Goal: Information Seeking & Learning: Learn about a topic

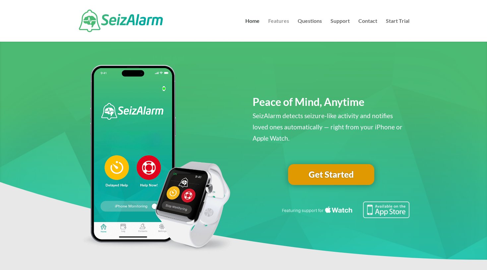
click at [283, 21] on link "Features" at bounding box center [278, 30] width 21 height 23
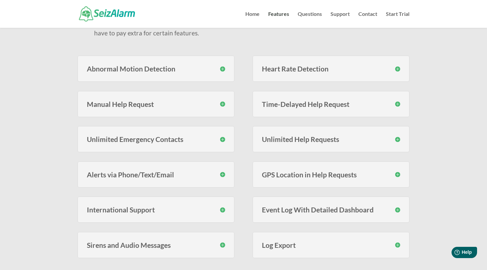
scroll to position [143, 0]
click at [222, 173] on h3 "Alerts via Phone/Text/Email" at bounding box center [156, 174] width 138 height 7
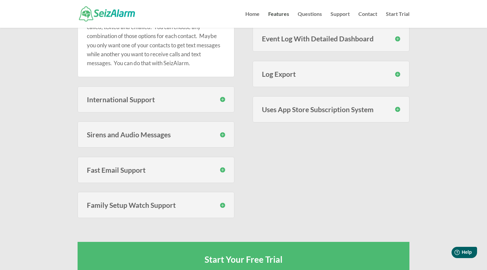
scroll to position [317, 0]
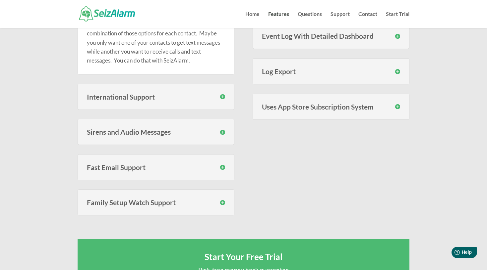
click at [207, 200] on h3 "Family Setup Watch Support" at bounding box center [156, 202] width 138 height 7
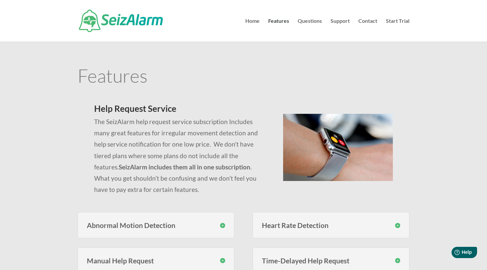
scroll to position [0, 0]
click at [312, 19] on link "Questions" at bounding box center [310, 30] width 24 height 23
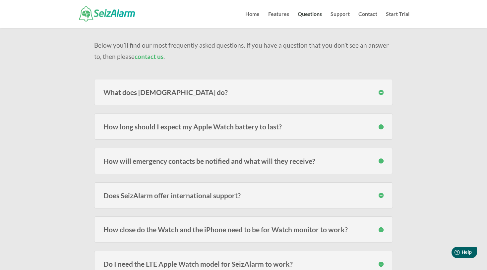
scroll to position [55, 0]
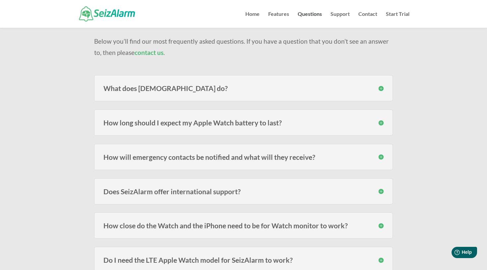
click at [265, 123] on h3 "How long should I expect my Apple Watch battery to last?" at bounding box center [243, 122] width 280 height 7
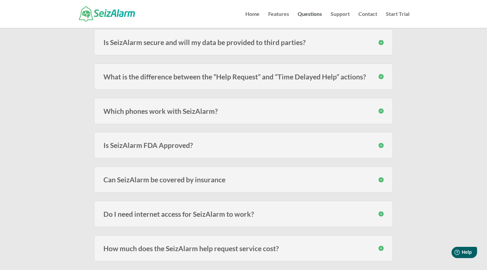
scroll to position [682, 0]
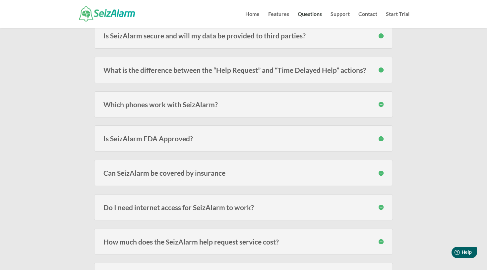
click at [243, 176] on h3 "Can SeizAlarm be covered by insurance" at bounding box center [243, 173] width 280 height 7
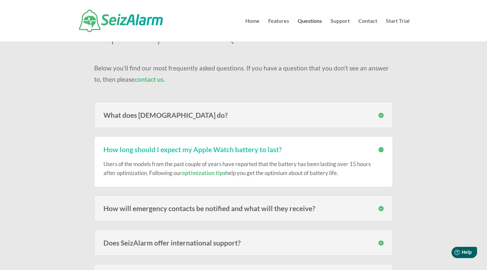
scroll to position [0, 0]
